Goal: Navigation & Orientation: Go to known website

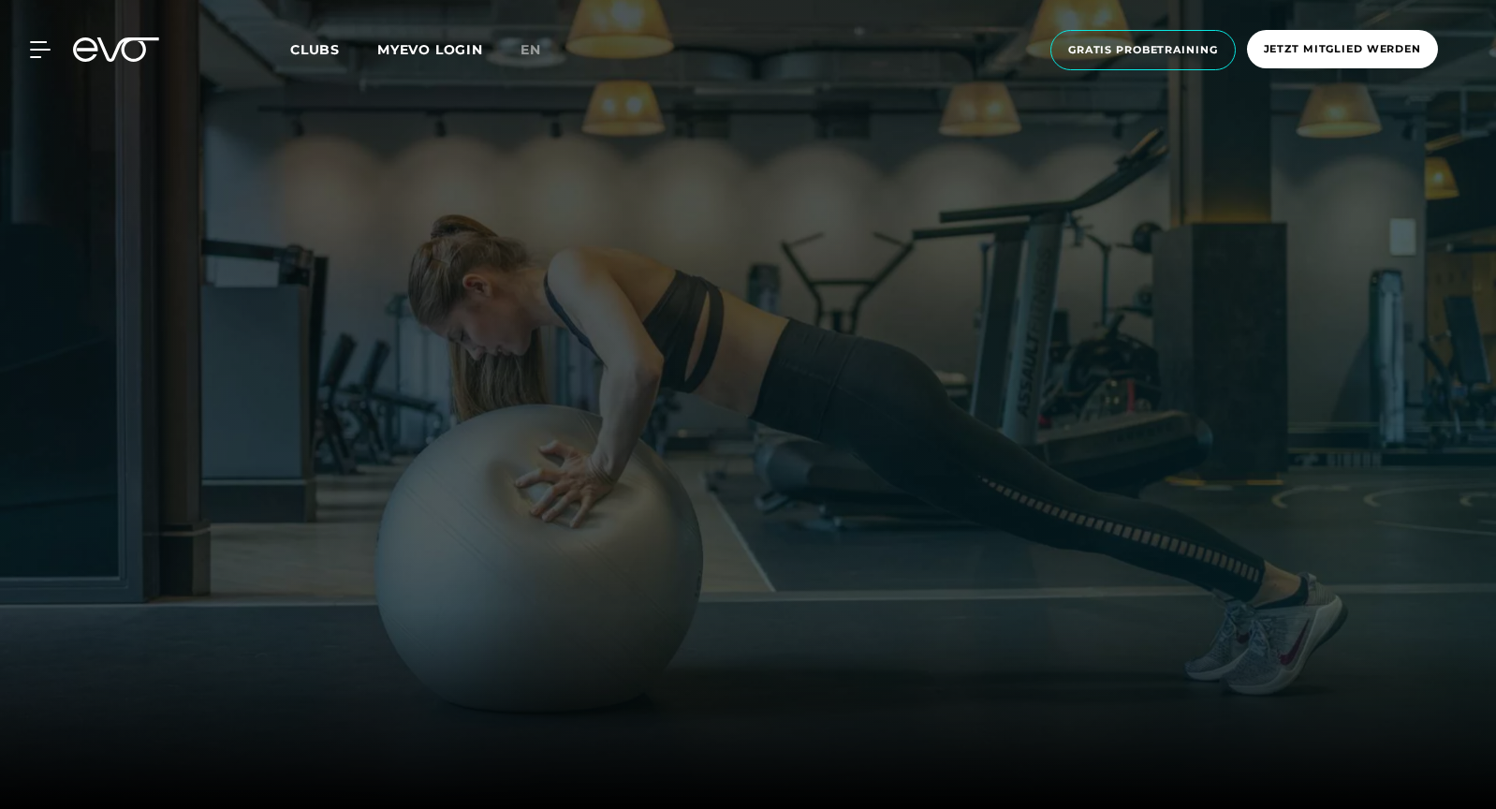
click at [396, 53] on link "MYEVO LOGIN" at bounding box center [430, 49] width 106 height 17
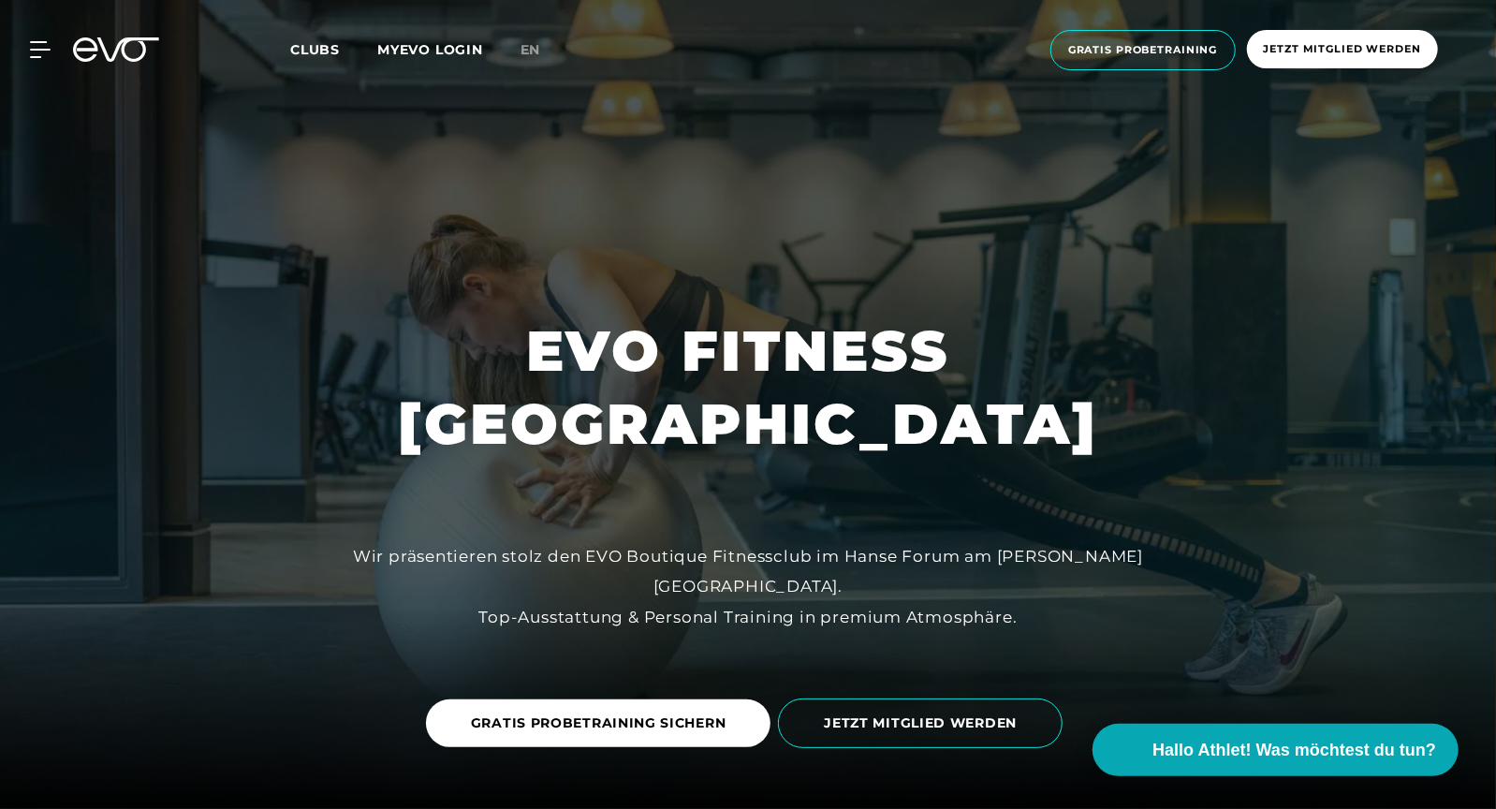
click at [420, 51] on link "MYEVO LOGIN" at bounding box center [430, 49] width 106 height 17
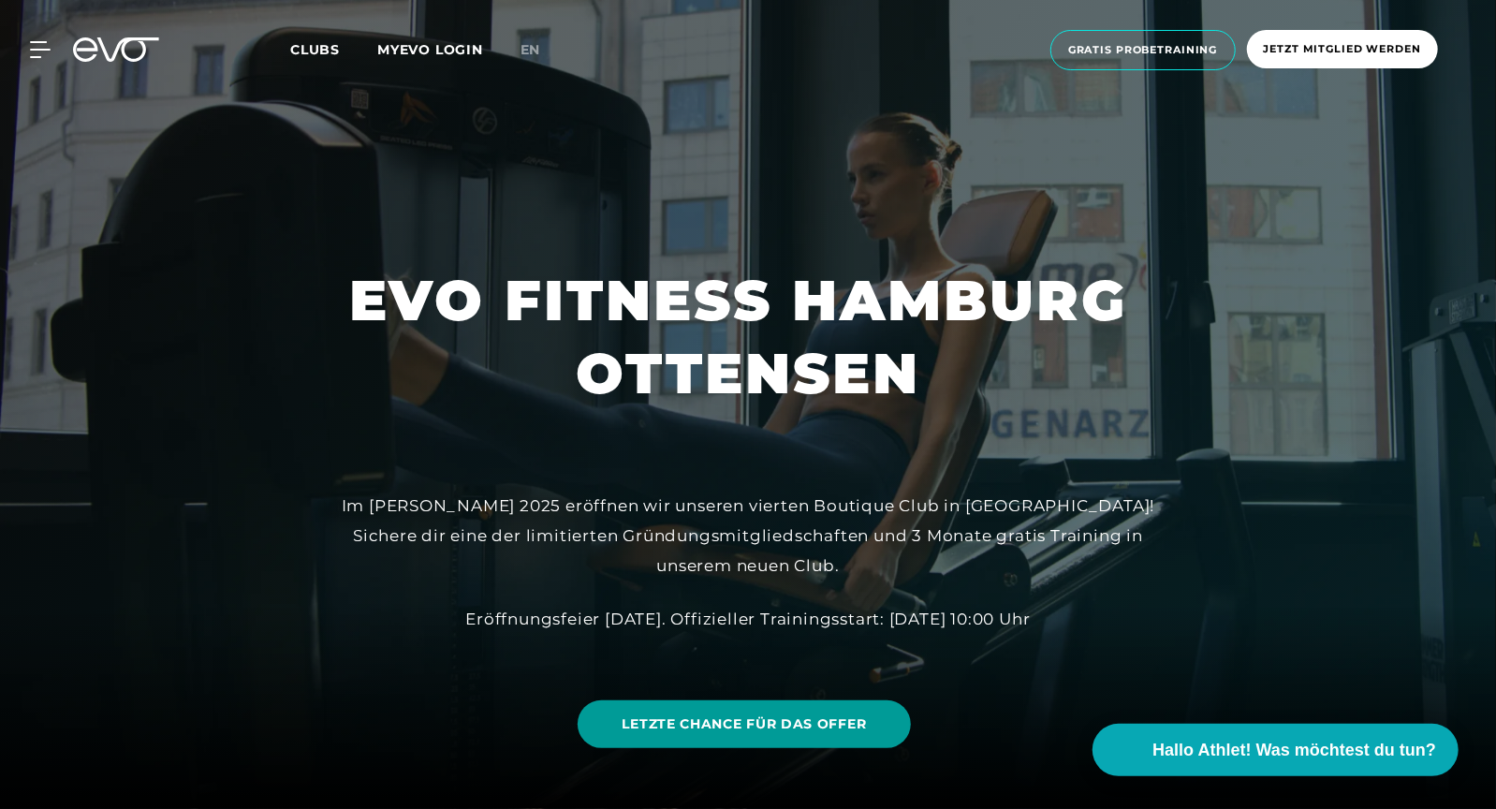
click at [782, 714] on span "LETZTE CHANCE FÜR DAS OFFER" at bounding box center [744, 724] width 244 height 20
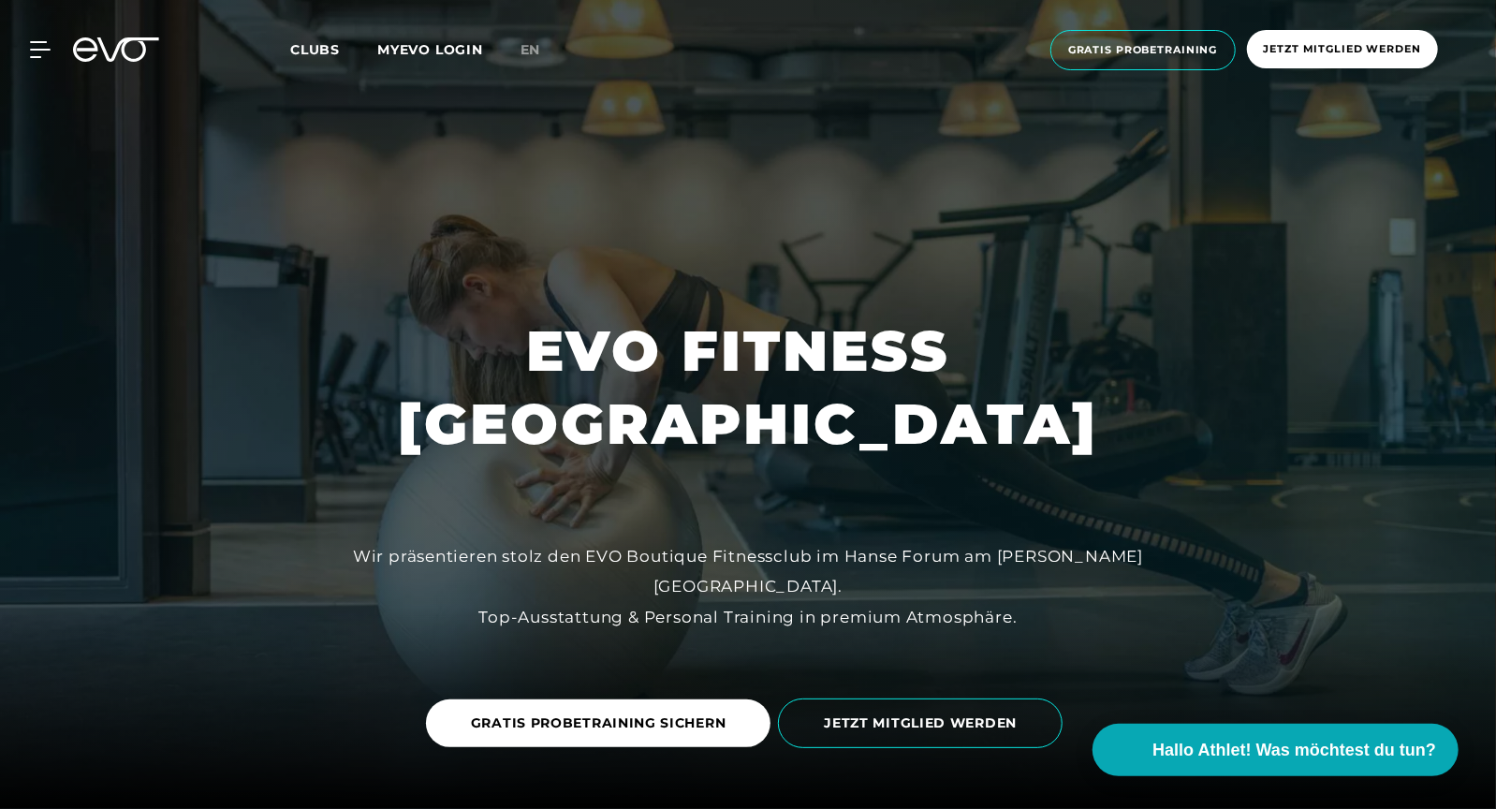
click at [462, 56] on link "MYEVO LOGIN" at bounding box center [430, 49] width 106 height 17
